Goal: Find contact information: Find contact information

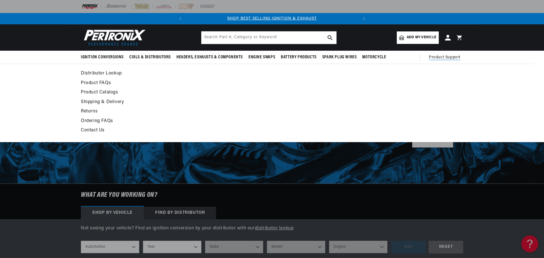
click at [99, 130] on link "Contact Us" at bounding box center [220, 131] width 279 height 8
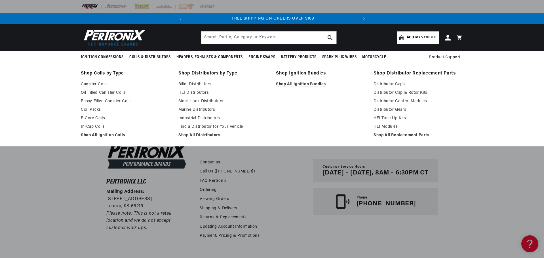
scroll to position [0, 172]
